Goal: Task Accomplishment & Management: Use online tool/utility

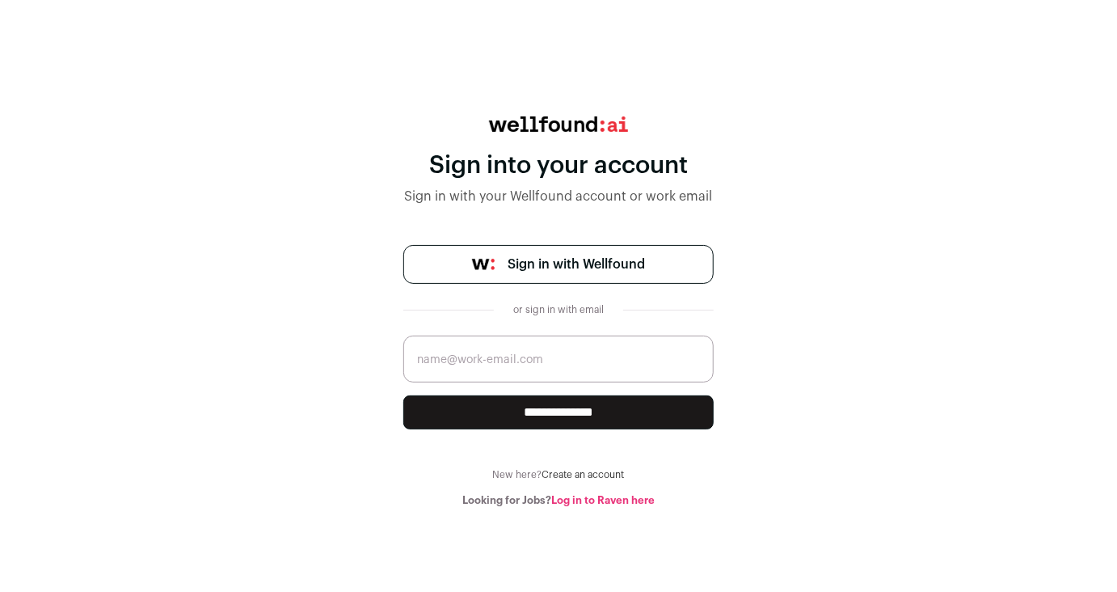
click at [561, 356] on input "email" at bounding box center [558, 358] width 310 height 47
type input "[EMAIL_ADDRESS]"
click at [403, 395] on input "**********" at bounding box center [558, 412] width 310 height 34
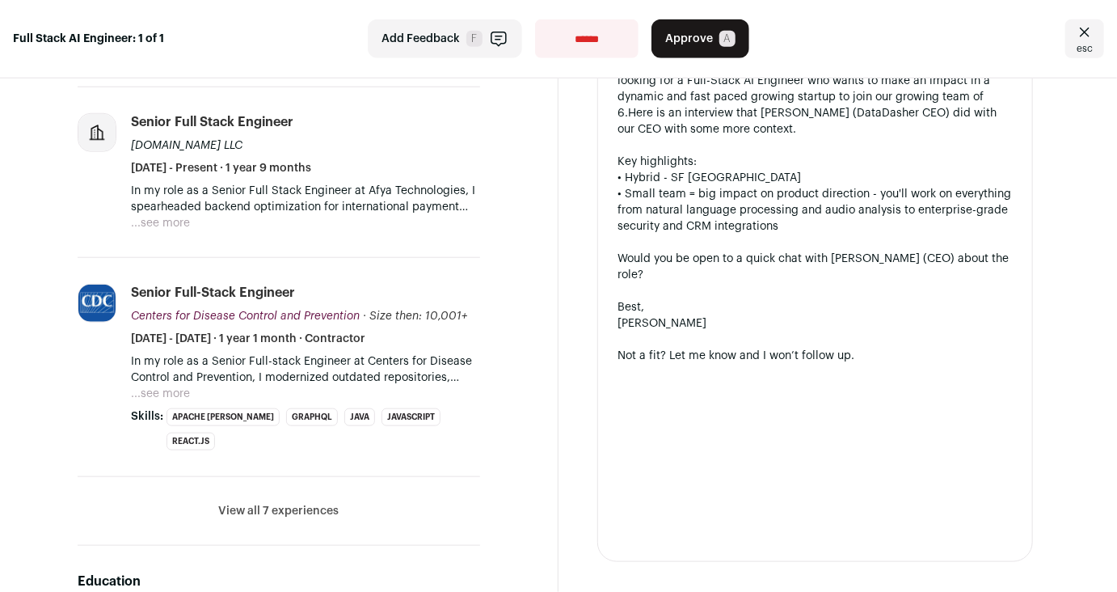
scroll to position [617, 0]
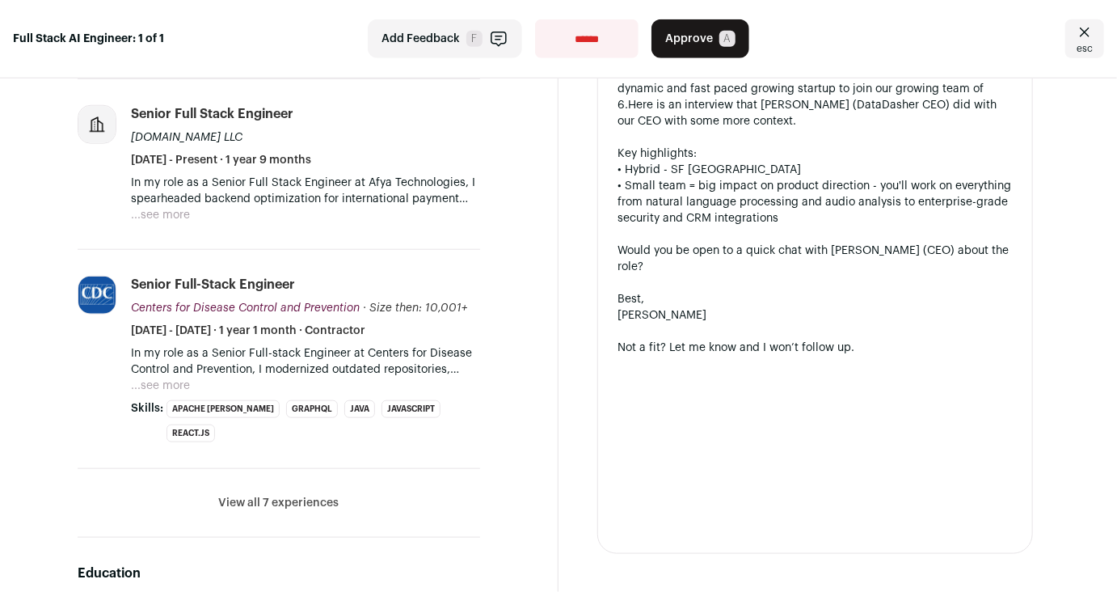
click at [294, 495] on button "View all 7 experiences" at bounding box center [279, 503] width 120 height 16
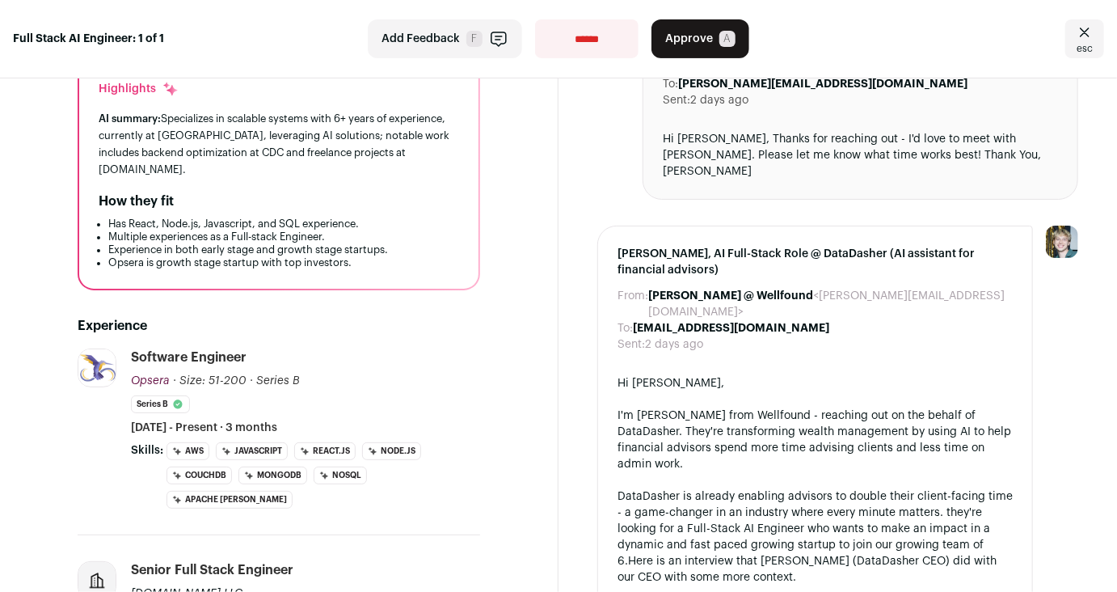
scroll to position [152, 0]
